Goal: Task Accomplishment & Management: Manage account settings

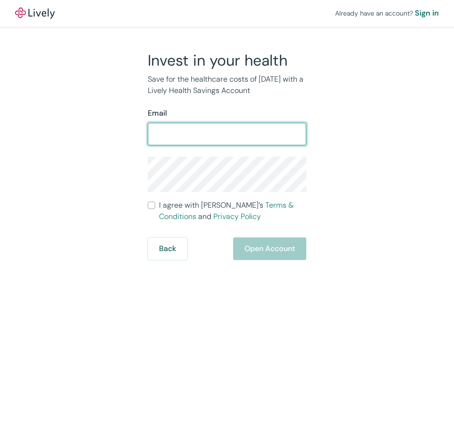
click at [235, 135] on input "Email" at bounding box center [227, 133] width 158 height 19
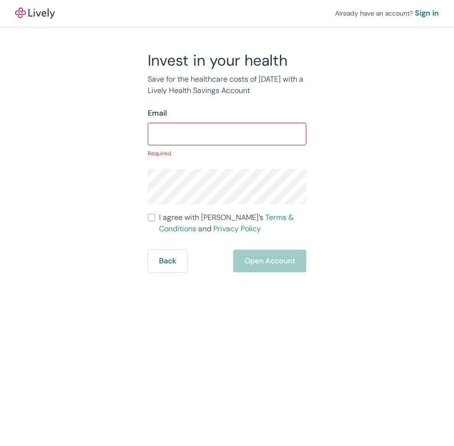
type input "[PERSON_NAME][EMAIL_ADDRESS][DOMAIN_NAME]"
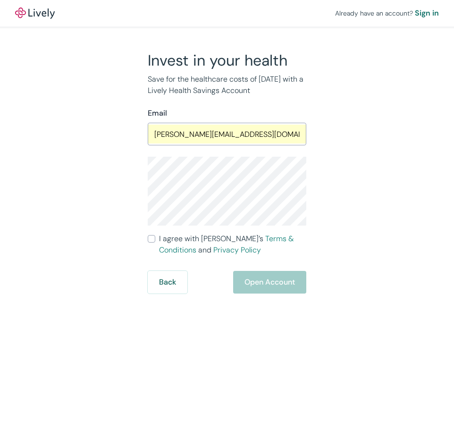
click at [428, 228] on div "Already have an account? Sign in Invest in your health Save for the healthcare …" at bounding box center [227, 146] width 454 height 293
click at [248, 134] on input "[PERSON_NAME][EMAIL_ADDRESS][DOMAIN_NAME]" at bounding box center [227, 133] width 158 height 19
type input "[EMAIL_ADDRESS][DOMAIN_NAME]"
drag, startPoint x: 381, startPoint y: 170, endPoint x: 352, endPoint y: 106, distance: 70.1
click at [380, 170] on div "Invest in your health Save for the healthcare costs of [DATE] with a Lively Hea…" at bounding box center [220, 172] width 339 height 242
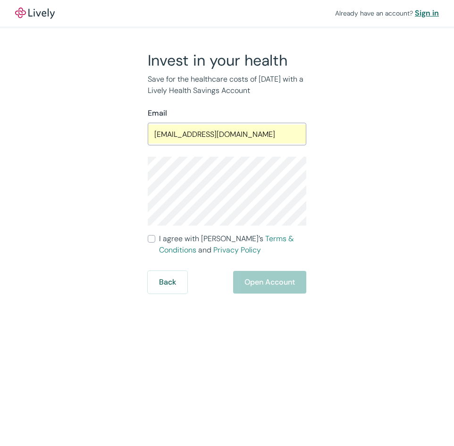
click at [425, 15] on div "Sign in" at bounding box center [426, 13] width 24 height 11
